Goal: Check status: Check status

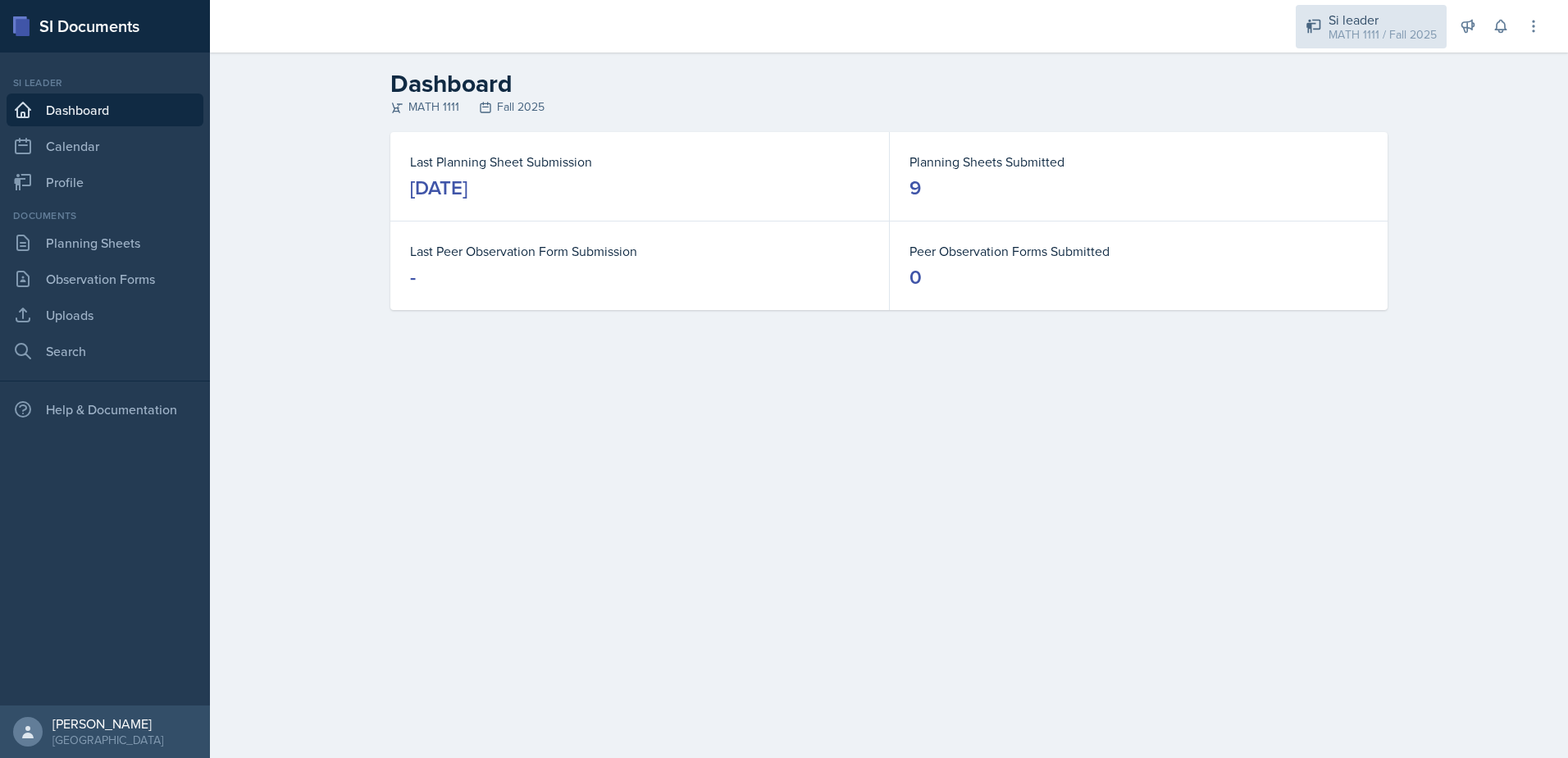
click at [1410, 27] on div "MATH 1111 / Fall 2025" at bounding box center [1383, 34] width 108 height 18
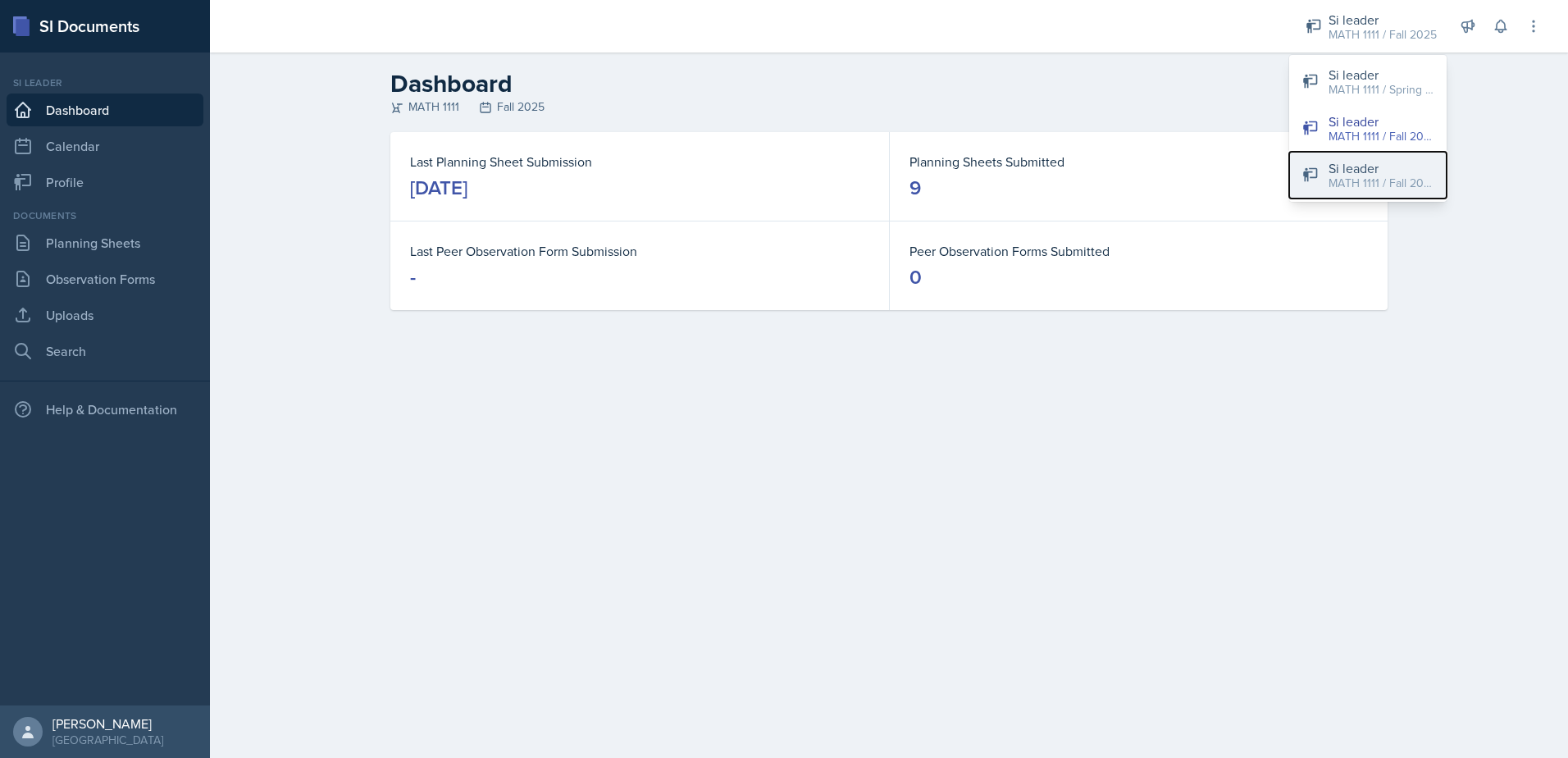
click at [1389, 173] on div "Si leader" at bounding box center [1381, 169] width 105 height 20
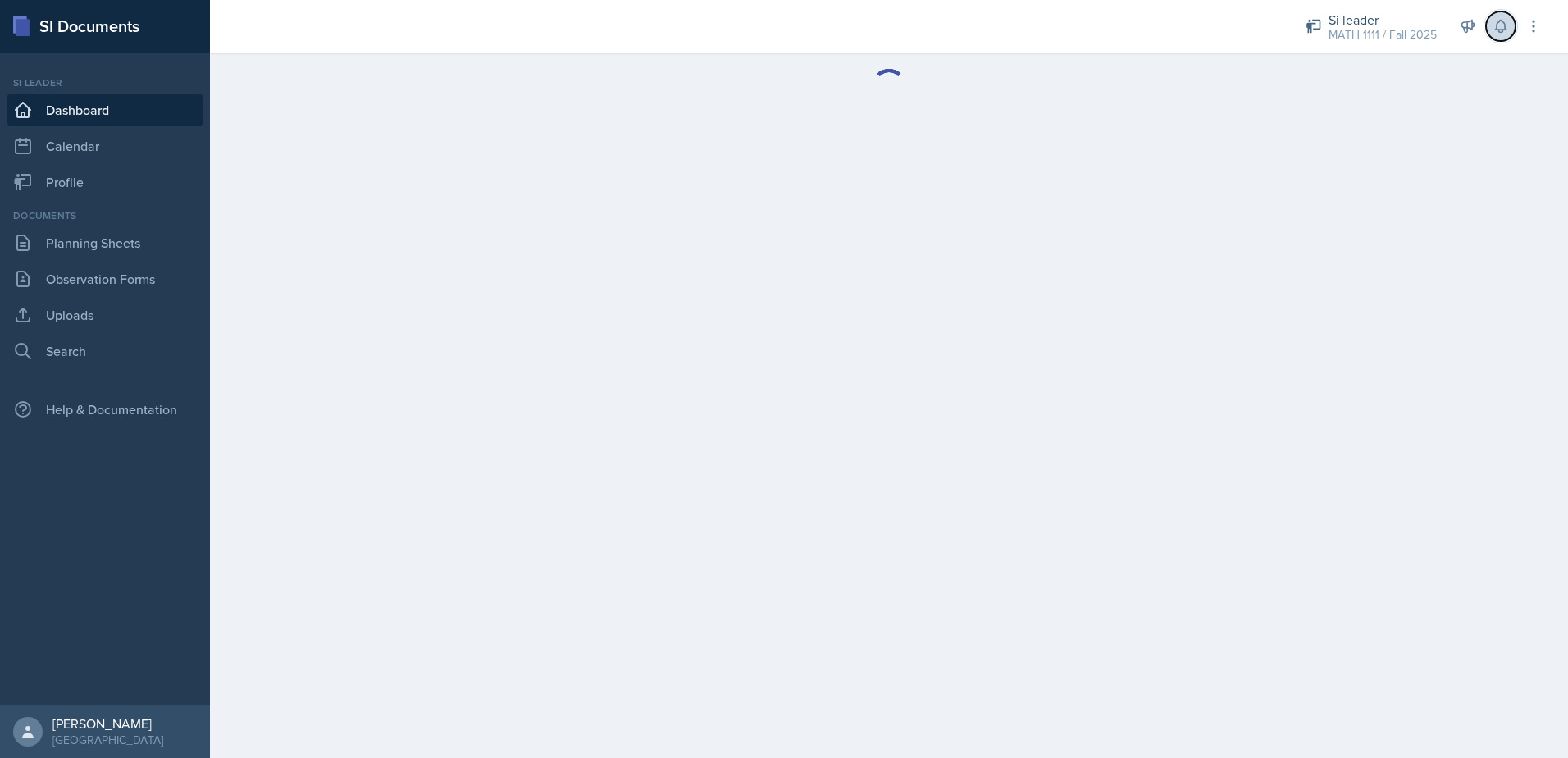
click at [1499, 33] on icon at bounding box center [1500, 27] width 17 height 17
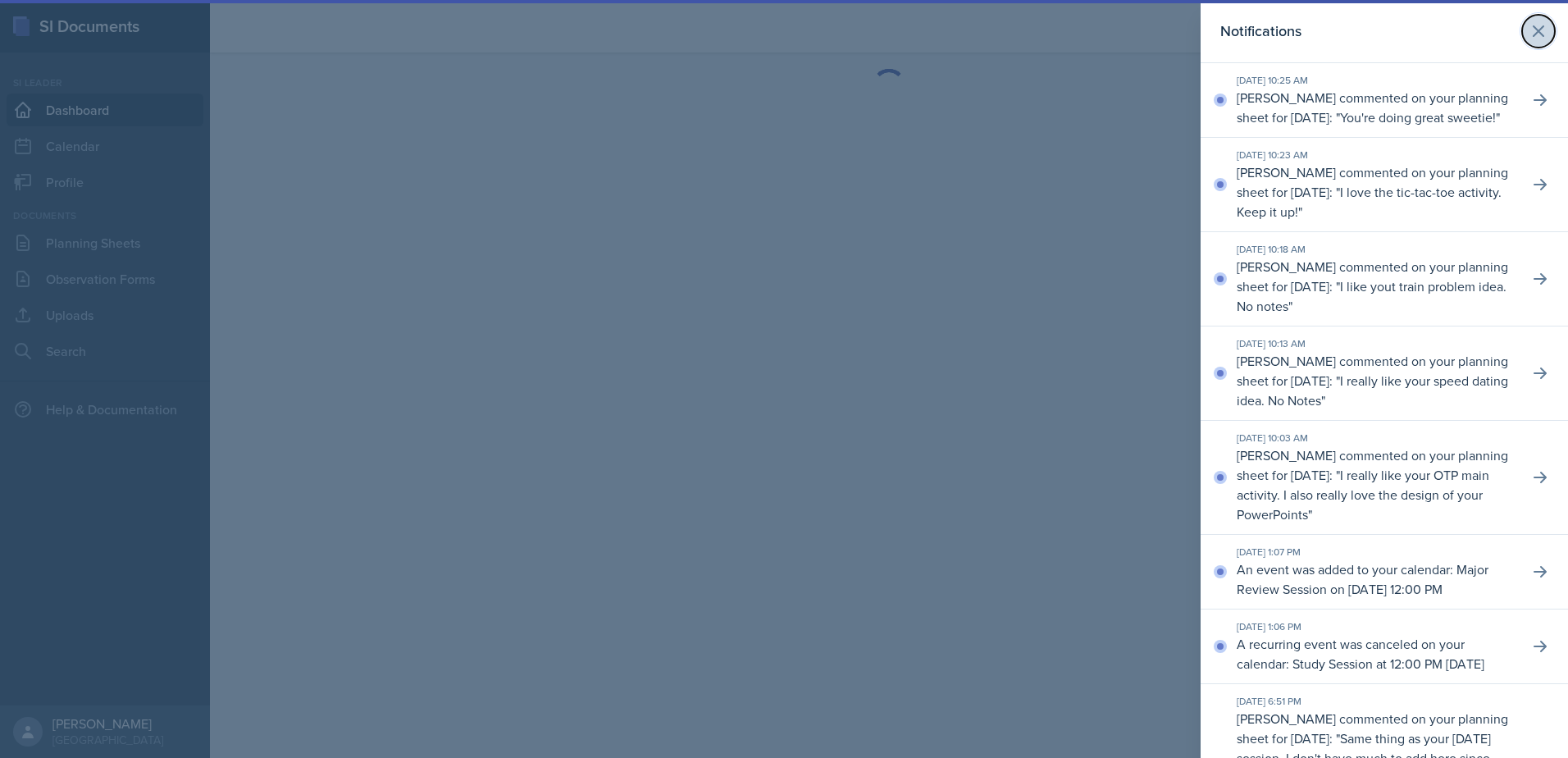
click at [1529, 33] on icon at bounding box center [1539, 32] width 20 height 20
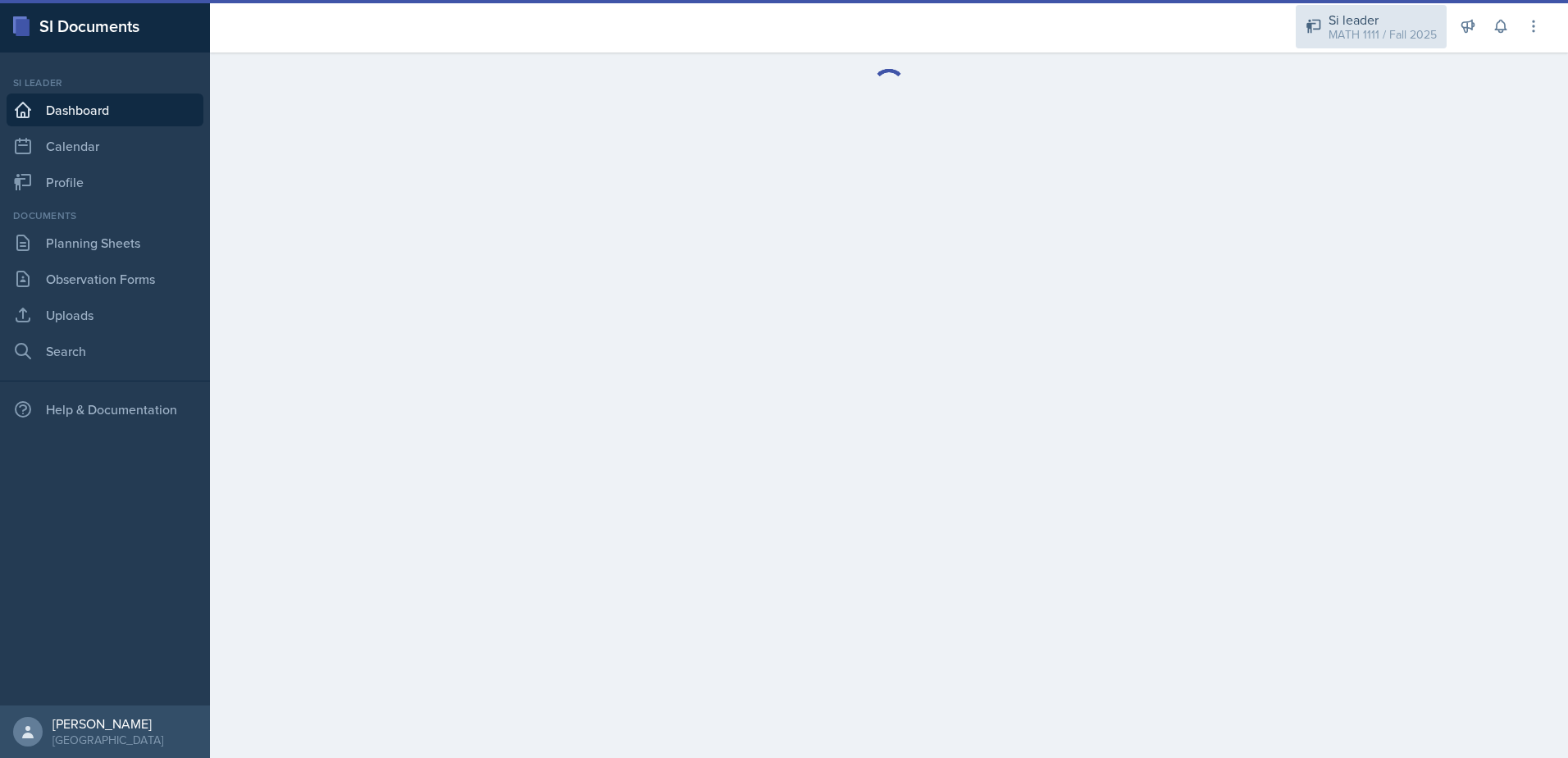
click at [1339, 26] on div "MATH 1111 / Fall 2025" at bounding box center [1383, 34] width 108 height 18
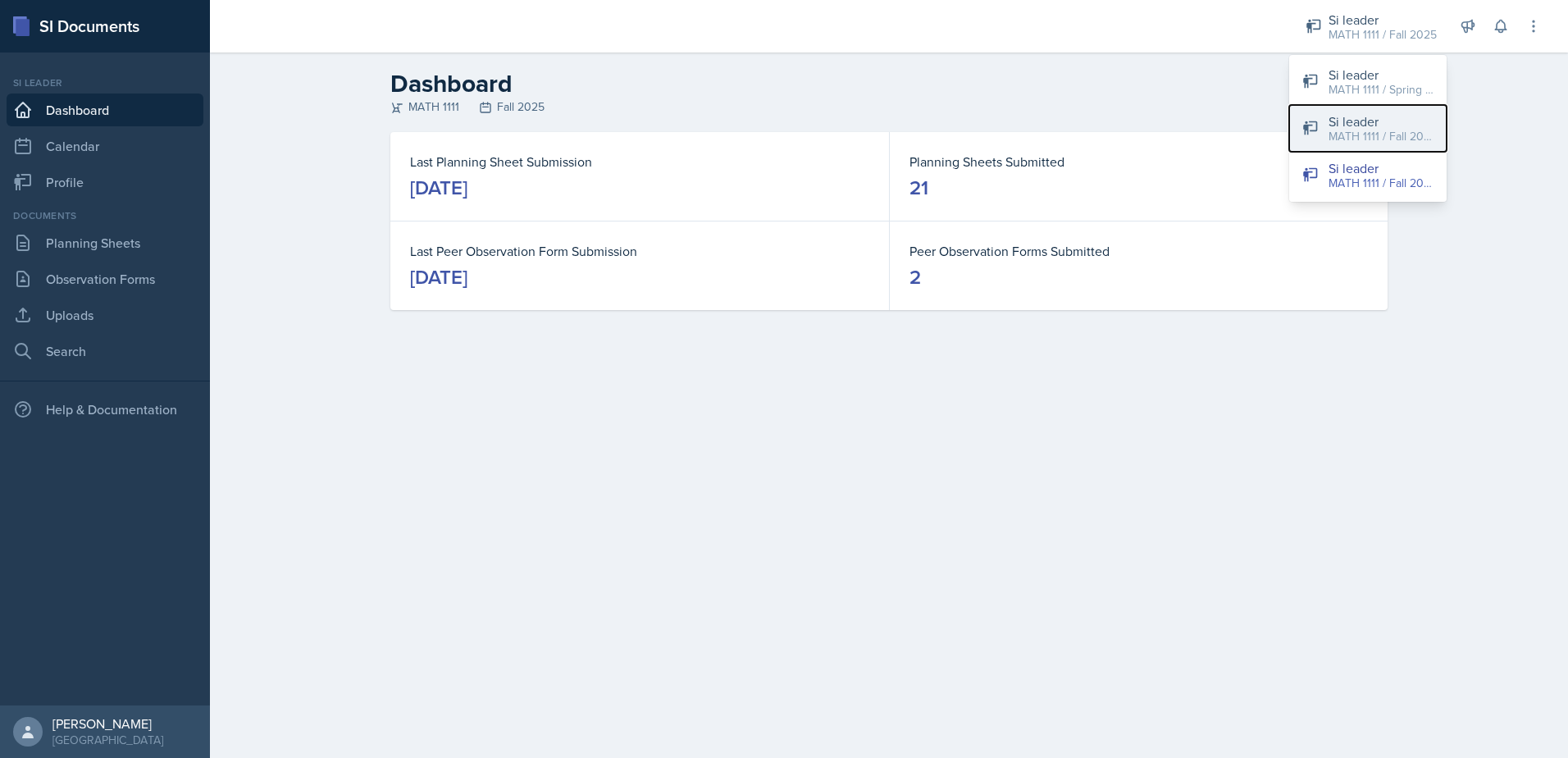
click at [1356, 130] on div "MATH 1111 / Fall 2025" at bounding box center [1381, 136] width 105 height 18
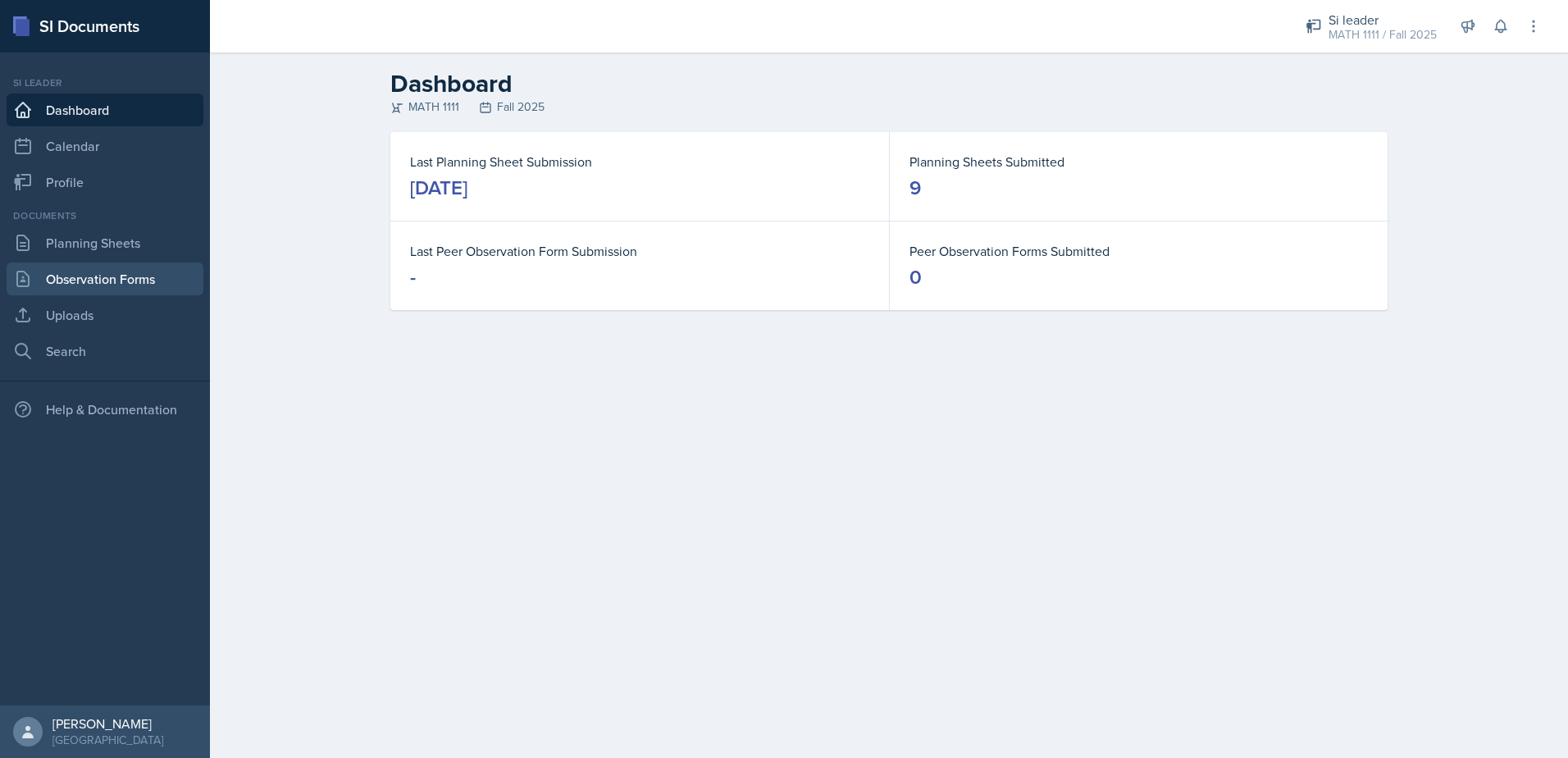
click at [187, 279] on link "Observation Forms" at bounding box center [105, 278] width 197 height 33
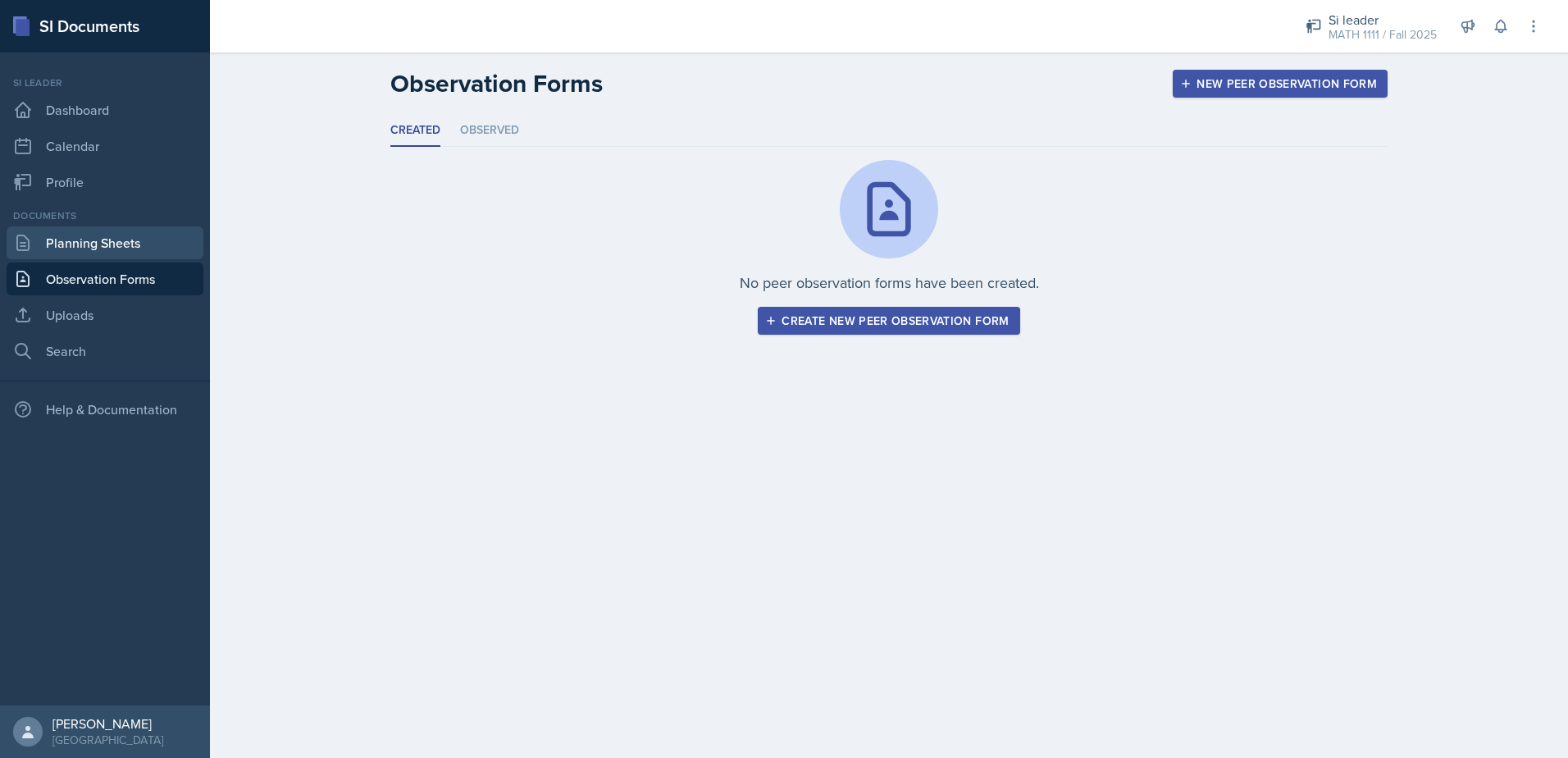
click at [169, 250] on link "Planning Sheets" at bounding box center [105, 242] width 197 height 33
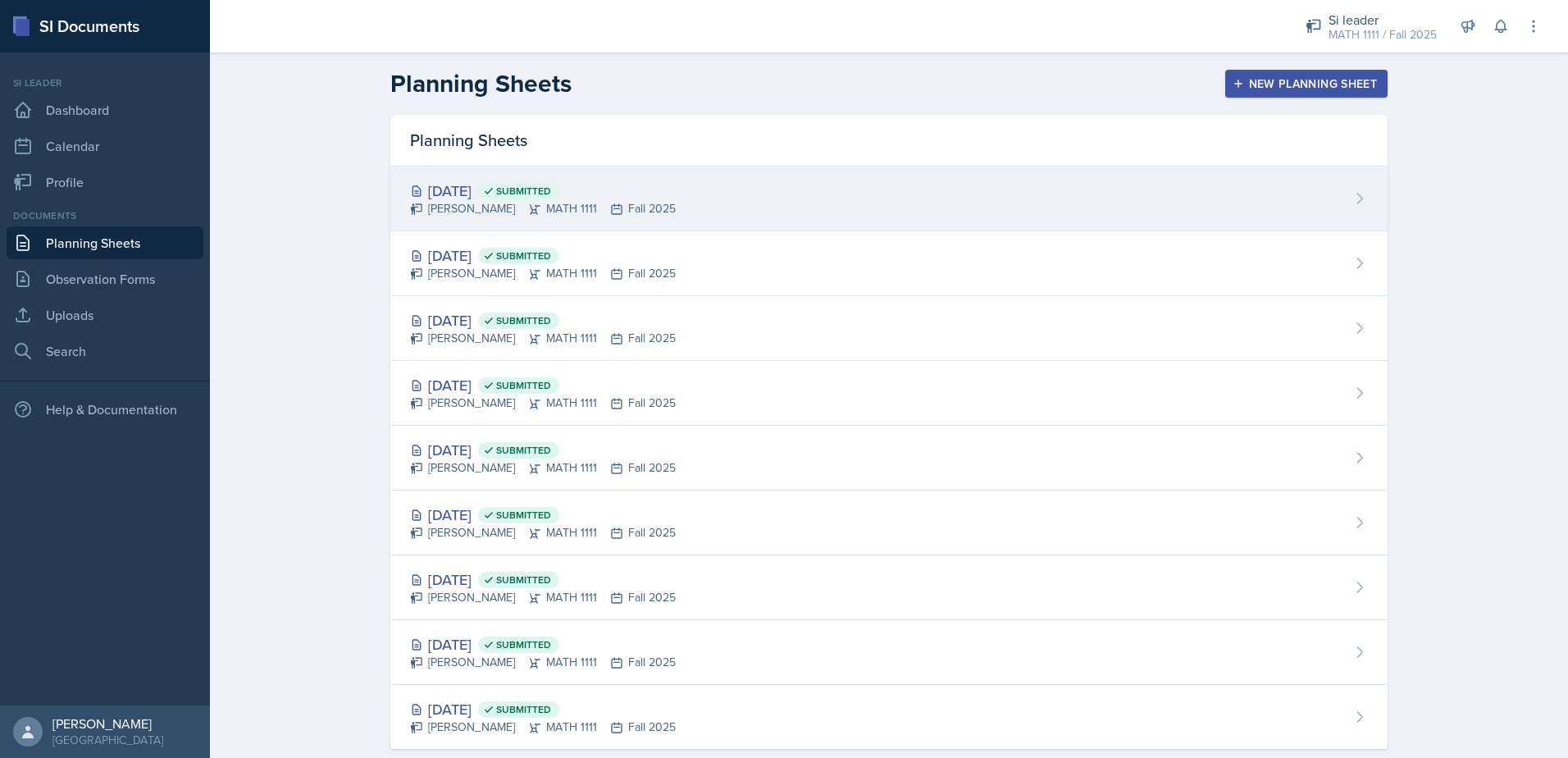
click at [481, 200] on div "[DATE] Submitted" at bounding box center [542, 190] width 265 height 23
